Goal: Task Accomplishment & Management: Use online tool/utility

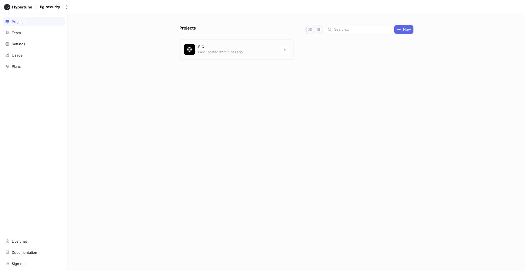
click at [251, 55] on div "FIG Last updated 32 minutes ago" at bounding box center [236, 49] width 114 height 20
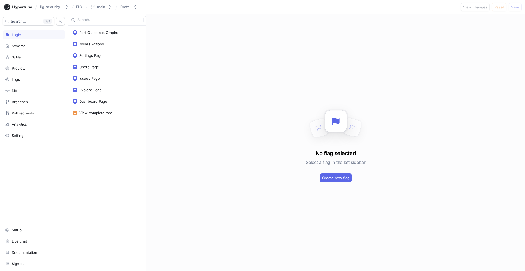
click at [102, 136] on div "Perf Outcomes Graphs Issues Actions Settings Page Users Page Issues Page Explor…" at bounding box center [107, 149] width 78 height 246
click at [23, 48] on div "Schema" at bounding box center [18, 46] width 13 height 4
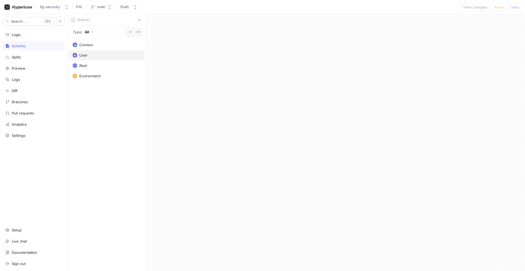
click at [85, 57] on div "User" at bounding box center [83, 55] width 8 height 4
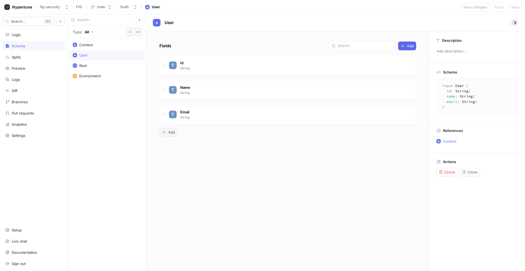
click at [175, 132] on button "Add" at bounding box center [168, 132] width 18 height 9
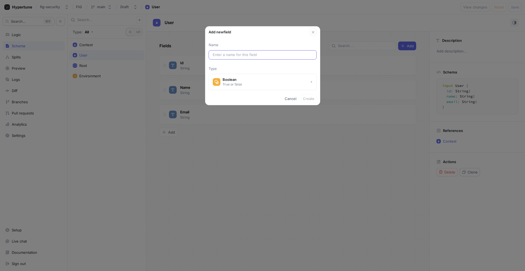
click at [237, 56] on input "text" at bounding box center [263, 54] width 100 height 5
click at [237, 80] on div "Boolean" at bounding box center [232, 79] width 19 height 5
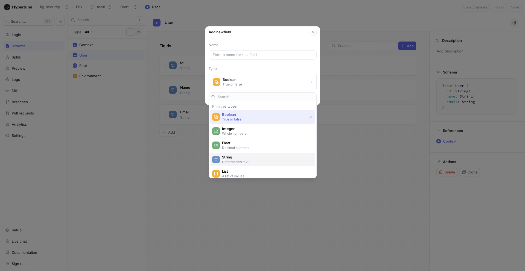
click at [239, 162] on p "Unformatted text" at bounding box center [266, 162] width 88 height 5
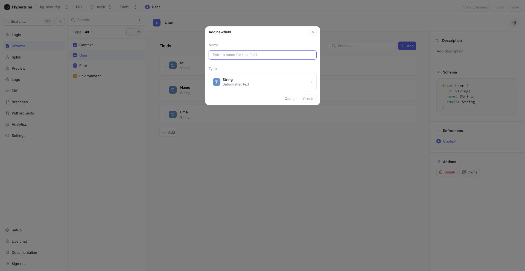
click at [235, 55] on input "text" at bounding box center [263, 54] width 100 height 5
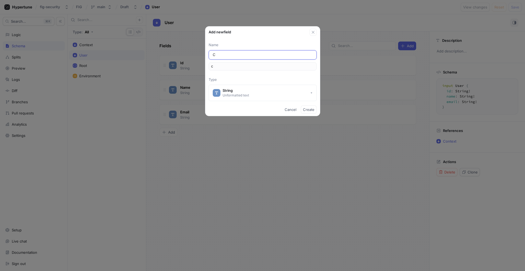
type input "Cu"
type input "cu"
type input "Cur"
type input "cur"
type input "Cure"
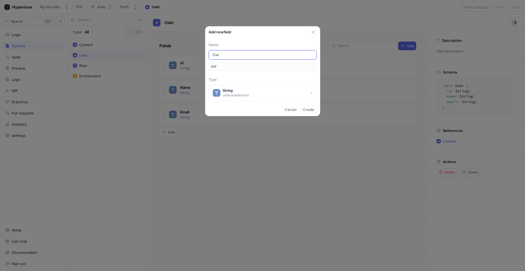
type input "cure"
type input "Curen"
type input "curen"
type input "Curent"
type input "curent"
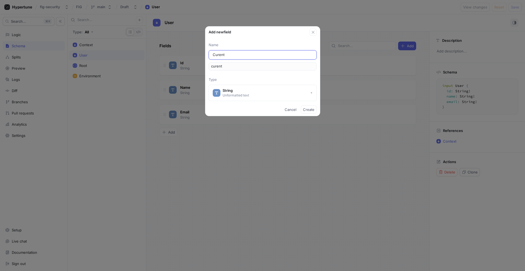
type input "Curent T"
type input "curentT"
type input "Curent Te"
type input "curentTe"
type input "Curent Ten"
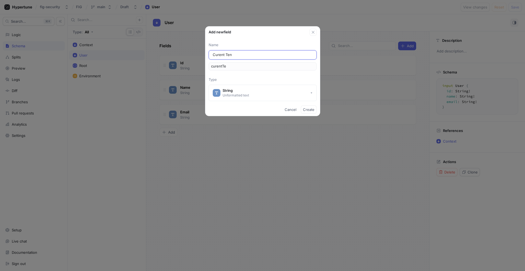
type input "curentTen"
type input "Curent [PERSON_NAME]"
type input "curentTena"
type input "Curent Tenan"
type input "curentTenan"
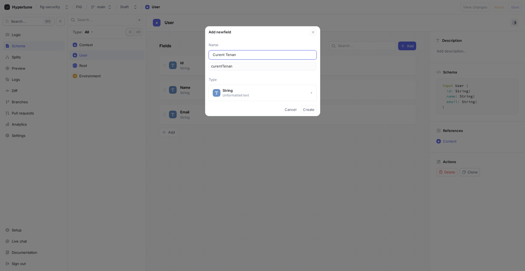
type input "Curent Tenant"
type input "curentTenant"
type input "Curent Tenan"
type input "curentTenan"
type input "Curent [PERSON_NAME]"
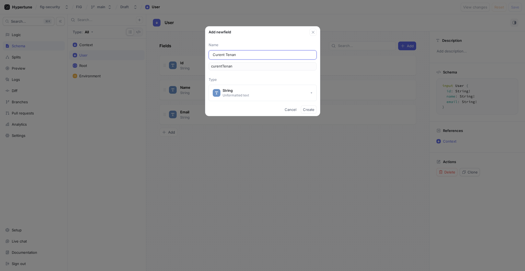
type input "curentTena"
type input "Curent Ten"
type input "curentTen"
type input "Curent Te"
type input "curentTe"
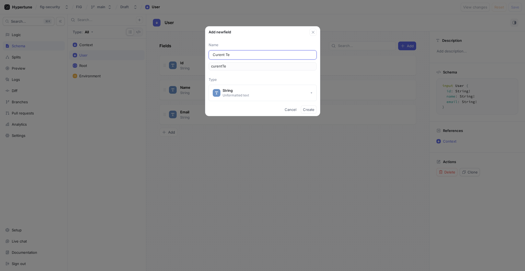
type input "Curent T"
type input "curentT"
type input "Curent"
type input "curent"
type input "Curen"
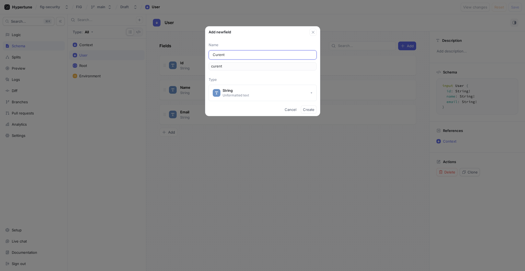
type input "curen"
type input "Cure"
type input "cure"
type input "Cur"
type input "cur"
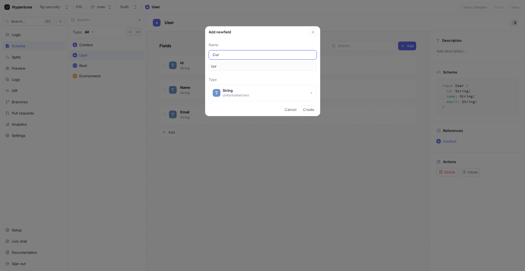
type input "Cu"
type input "cu"
type input "C"
type input "c"
type input "Se"
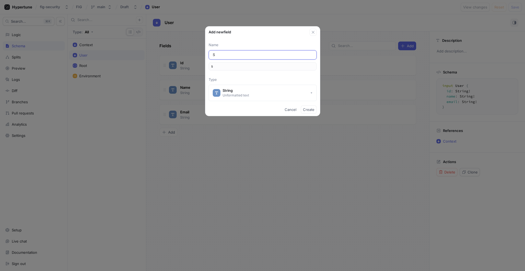
type input "se"
type input "Sel"
type input "sel"
type input "Sele"
type input "sele"
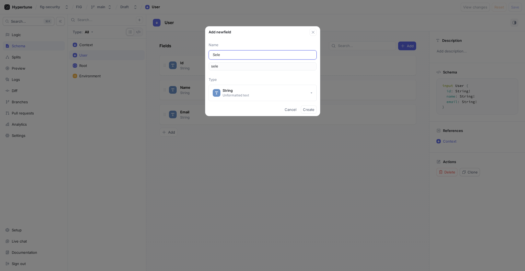
type input "Selec"
type input "selec"
type input "Select"
type input "select"
type input "Selecte"
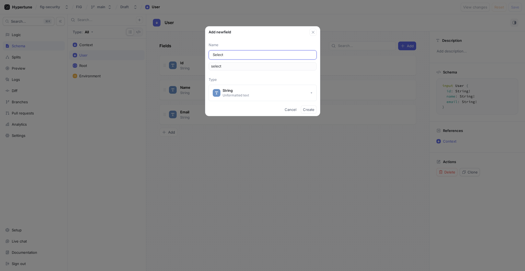
type input "selecte"
type input "Selected"
type input "selected"
type input "Selected T"
type input "selectedT"
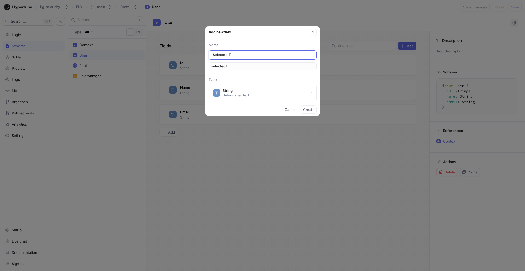
type input "Selected TE"
type input "selectedTE"
type input "Selected TEn"
type input "selectedTEn"
type input "Selected [PERSON_NAME]"
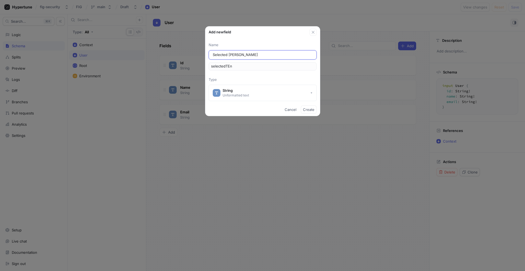
type input "selectedTEna"
type input "Selected TEn"
type input "selectedTEn"
type input "Selected TE"
type input "selectedTE"
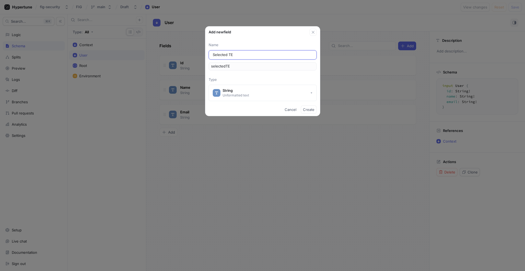
type input "Selected T"
type input "selectedT"
type input "Selected Te"
type input "selectedTe"
type input "Selected Ten"
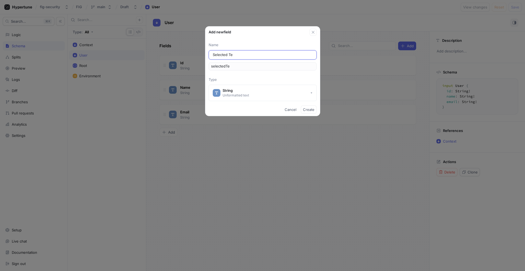
type input "selectedTen"
type input "Selected [PERSON_NAME]"
type input "selectedTena"
type input "Selected Tenat"
type input "selectedTenat"
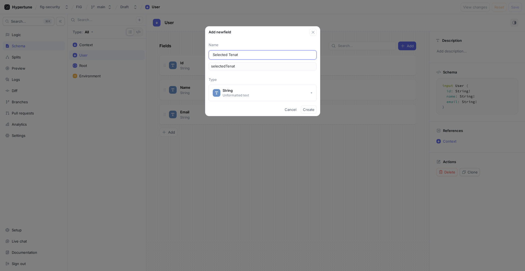
type input "Selected Tenatn"
type input "selectedTenatn"
type input "Selected Tenat"
type input "selectedTenat"
type input "Selected [PERSON_NAME]"
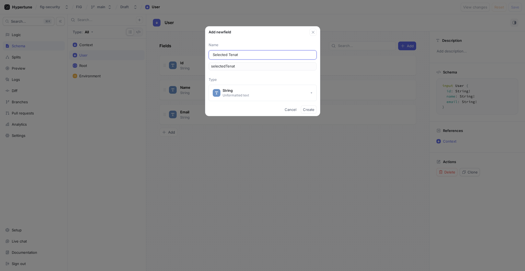
type input "selectedTena"
type input "Selected Tenan"
type input "selectedTenan"
type input "Selected Tenant"
type input "selectedTenant"
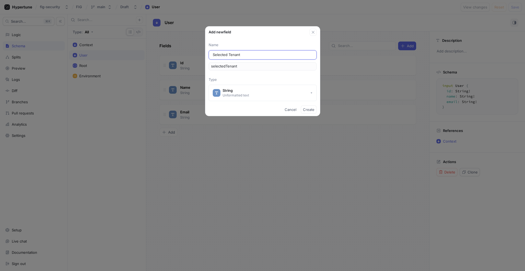
type input "Selected Tenant N"
type input "selectedTenantN"
type input "Selected Tenant Na"
type input "selectedTenantNa"
type input "Selected [PERSON_NAME]"
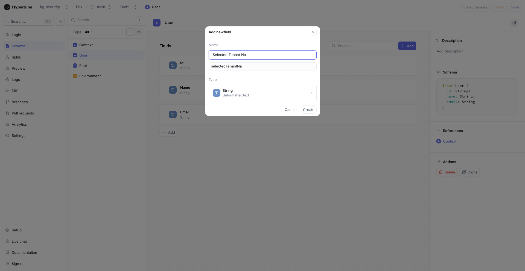
type input "selectedTenantNam"
type input "Selected Tenant Name"
type input "selectedTenantName"
type input "Selected Tenant Name"
click at [313, 111] on span "Create" at bounding box center [308, 109] width 11 height 3
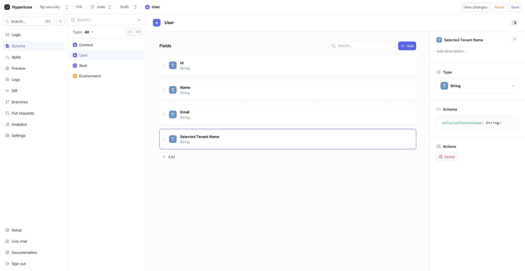
click at [460, 125] on textarea "selectedTenantName: String!" at bounding box center [477, 123] width 77 height 10
click at [515, 4] on button "Save" at bounding box center [515, 7] width 13 height 9
click at [25, 35] on div "Logic" at bounding box center [33, 35] width 57 height 4
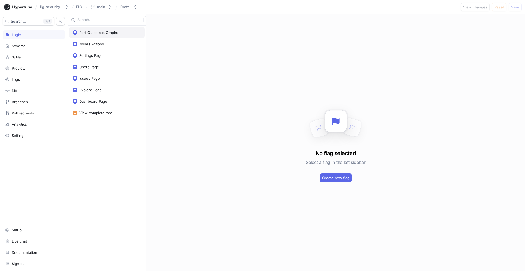
click at [111, 36] on div "Perf Outcomes Graphs" at bounding box center [106, 32] width 75 height 11
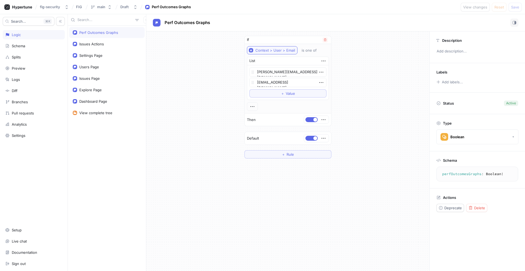
click at [290, 51] on div "Context > User > Email" at bounding box center [275, 50] width 40 height 5
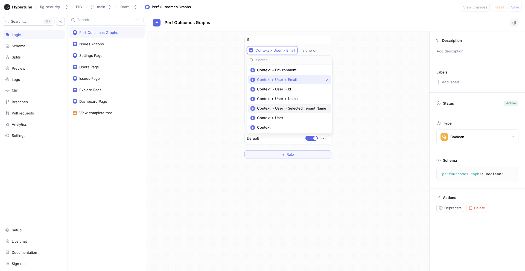
click at [295, 110] on span "Context > User > Selected Tenant Name" at bounding box center [291, 108] width 69 height 5
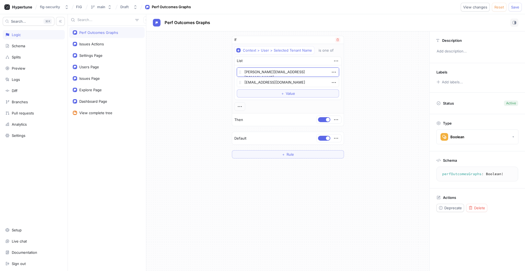
click at [290, 72] on textarea "[PERSON_NAME][EMAIL_ADDRESS][DOMAIN_NAME]" at bounding box center [288, 72] width 102 height 9
type textarea "x"
click at [290, 84] on textarea "[EMAIL_ADDRESS][DOMAIN_NAME]" at bounding box center [288, 82] width 102 height 9
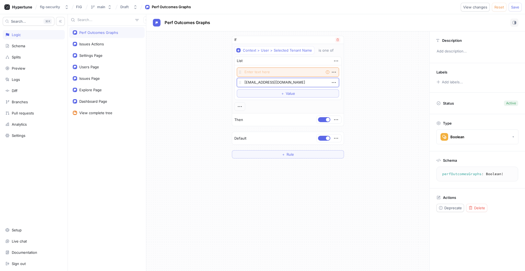
click at [290, 84] on textarea "[EMAIL_ADDRESS][DOMAIN_NAME]" at bounding box center [288, 82] width 102 height 9
type textarea "x"
type textarea "]"
type textarea "x"
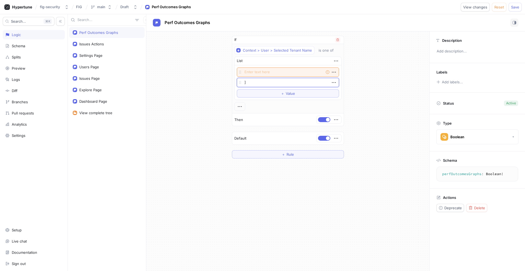
type textarea "[EMAIL_ADDRESS][DOMAIN_NAME]"
click at [328, 80] on textarea "[EMAIL_ADDRESS][DOMAIN_NAME]" at bounding box center [288, 82] width 102 height 9
click at [331, 81] on icon "button" at bounding box center [334, 83] width 6 height 6
click at [346, 94] on p "Delete" at bounding box center [343, 92] width 11 height 5
click at [303, 74] on textarea at bounding box center [288, 72] width 102 height 9
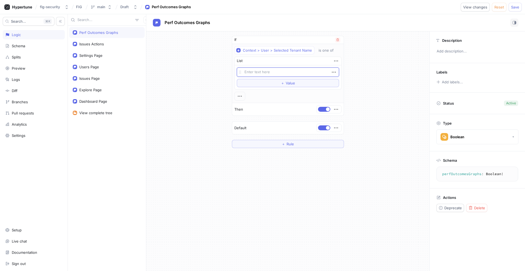
type textarea "x"
type textarea "A"
type textarea "x"
type textarea "Ac"
type textarea "x"
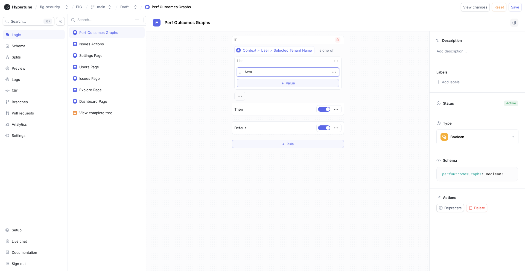
type textarea "Acme"
type textarea "x"
type textarea "Acme"
type textarea "x"
type textarea "Acme C"
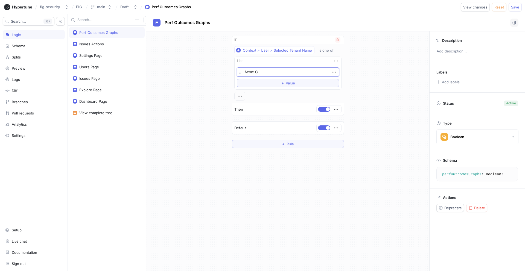
type textarea "x"
type textarea "Acme Co"
type textarea "x"
type textarea "Acme Cor"
type textarea "x"
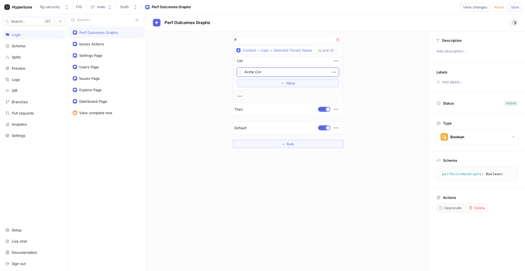
type textarea "Acme Corp"
type textarea "x"
type textarea "Acme Corpo"
type textarea "x"
type textarea "Acme Corpor"
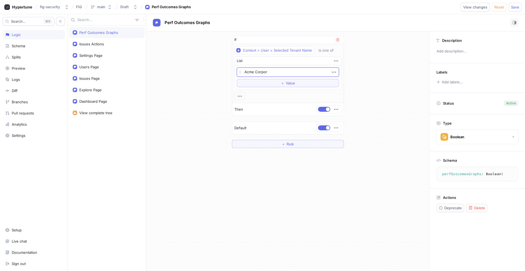
type textarea "x"
type textarea "Acme Corpora"
type textarea "x"
type textarea "Acme Corporat"
type textarea "x"
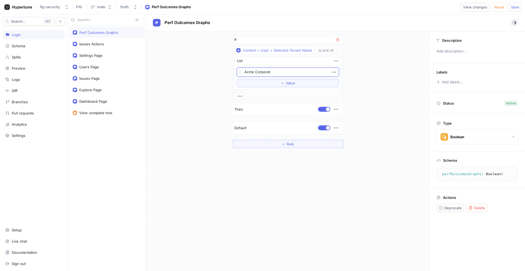
type textarea "Acme Corporati"
type textarea "x"
type textarea "Acme Corporatio"
type textarea "x"
type textarea "Acme Corporation"
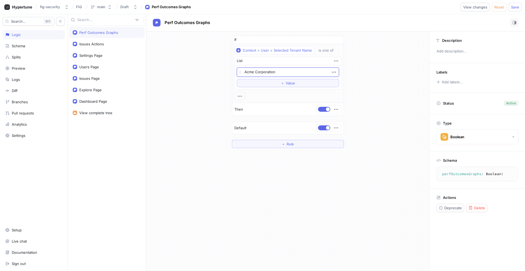
click at [339, 173] on div "If Context > User > Selected Tenant Name is one of List Acme Corporation To pic…" at bounding box center [287, 151] width 283 height 240
click at [327, 110] on span "button" at bounding box center [328, 109] width 4 height 4
click at [512, 8] on span "Save" at bounding box center [515, 6] width 8 height 3
click at [318, 107] on div at bounding box center [324, 109] width 13 height 5
click at [322, 109] on button "button" at bounding box center [324, 109] width 12 height 5
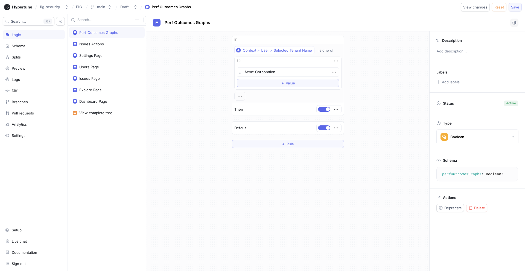
click at [517, 7] on span "Save" at bounding box center [515, 6] width 8 height 3
click at [318, 111] on button "button" at bounding box center [324, 109] width 12 height 5
click at [518, 7] on span "Save" at bounding box center [515, 6] width 8 height 3
type textarea "x"
